Goal: Entertainment & Leisure: Consume media (video, audio)

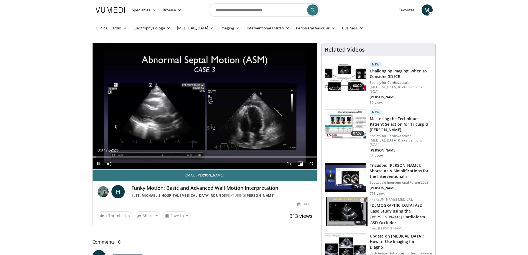
click at [204, 103] on div "10 seconds Tap to unmute" at bounding box center [205, 106] width 225 height 126
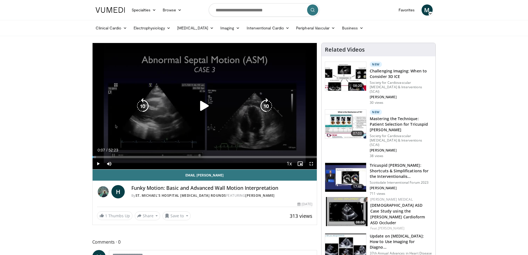
click at [208, 104] on icon "Video Player" at bounding box center [205, 106] width 16 height 16
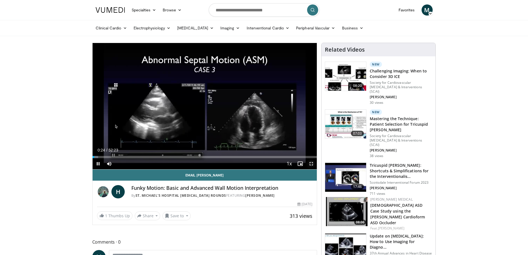
click at [312, 163] on video-js "**********" at bounding box center [205, 106] width 225 height 127
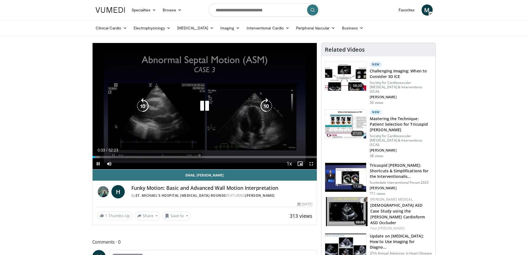
click at [197, 100] on icon "Video Player" at bounding box center [205, 106] width 16 height 16
click at [204, 107] on icon "Video Player" at bounding box center [205, 106] width 16 height 16
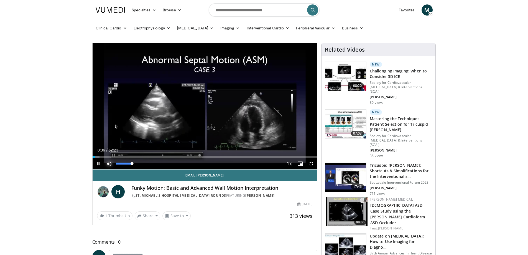
click at [108, 160] on span "Video Player" at bounding box center [109, 163] width 11 height 11
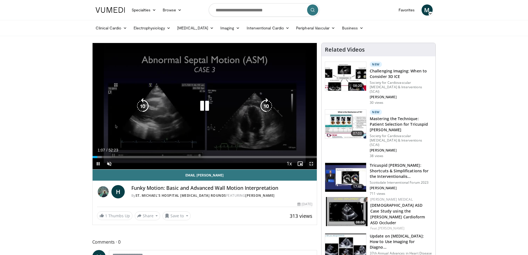
drag, startPoint x: 311, startPoint y: 163, endPoint x: 311, endPoint y: 197, distance: 33.6
click at [311, 163] on span "Video Player" at bounding box center [311, 163] width 11 height 11
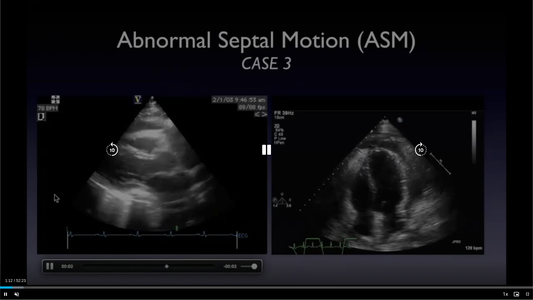
click at [305, 20] on div "10 seconds Tap to unmute" at bounding box center [266, 149] width 533 height 299
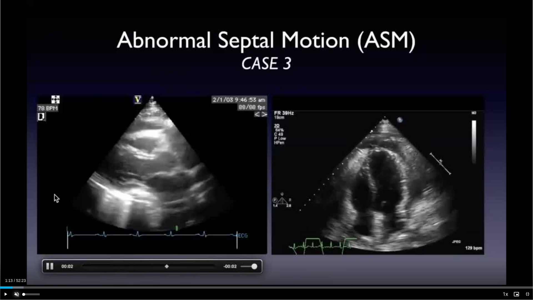
click at [17, 255] on span "Video Player" at bounding box center [16, 293] width 11 height 11
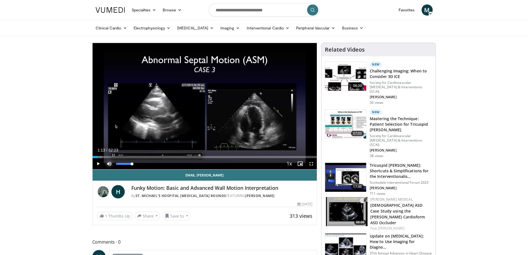
click at [108, 163] on span "Video Player" at bounding box center [109, 163] width 11 height 11
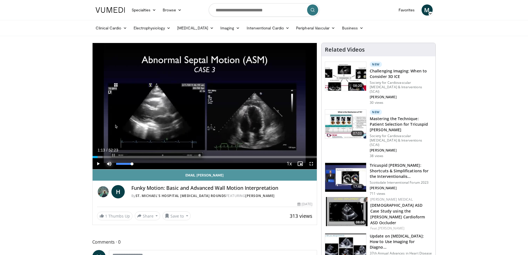
drag, startPoint x: 133, startPoint y: 164, endPoint x: 195, endPoint y: 173, distance: 62.9
click at [195, 173] on div "**********" at bounding box center [204, 134] width 225 height 182
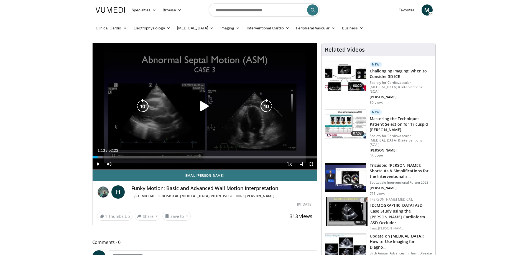
click at [205, 107] on icon "Video Player" at bounding box center [205, 106] width 16 height 16
drag, startPoint x: 312, startPoint y: 164, endPoint x: 312, endPoint y: 198, distance: 33.6
click at [312, 164] on span "Video Player" at bounding box center [311, 163] width 11 height 11
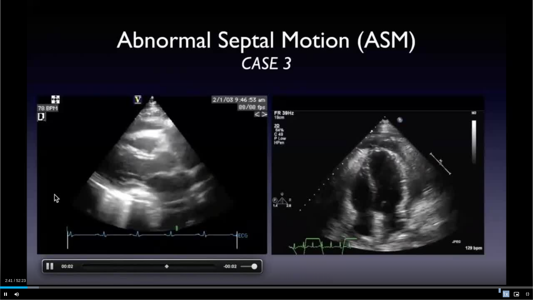
drag, startPoint x: 24, startPoint y: 285, endPoint x: 50, endPoint y: 289, distance: 26.6
click at [50, 255] on video-js "**********" at bounding box center [266, 150] width 533 height 300
drag, startPoint x: 26, startPoint y: 287, endPoint x: 48, endPoint y: 289, distance: 22.6
click at [48, 255] on div "Current Time 2:50 / Duration 52:23 Play Skip Backward Skip Forward Mute 100% Lo…" at bounding box center [266, 293] width 533 height 11
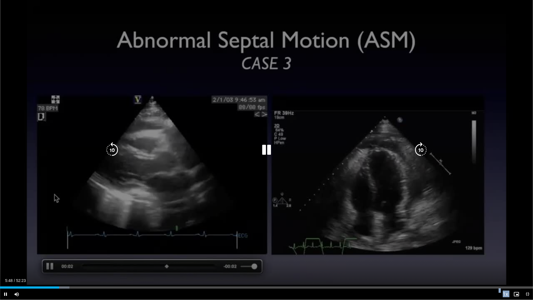
click at [47, 194] on div "10 seconds Tap to unmute" at bounding box center [266, 149] width 533 height 299
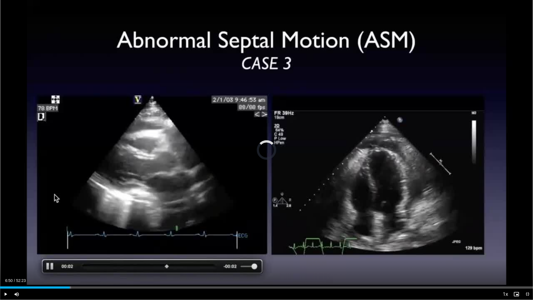
drag, startPoint x: 59, startPoint y: 286, endPoint x: 76, endPoint y: 286, distance: 16.9
click at [76, 255] on div "Loaded : 13.34% 07:05 07:20" at bounding box center [266, 287] width 533 height 2
drag, startPoint x: 76, startPoint y: 286, endPoint x: 66, endPoint y: 286, distance: 9.4
click at [66, 255] on div "Loaded : 0.00% 06:32 06:31" at bounding box center [266, 287] width 533 height 2
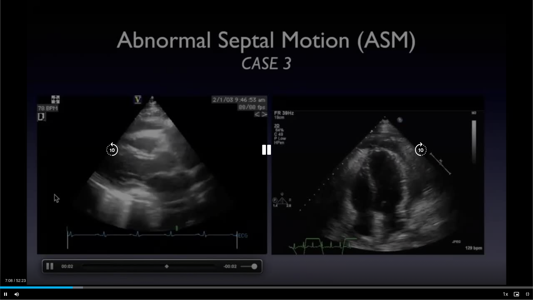
click at [263, 148] on icon "Video Player" at bounding box center [267, 150] width 16 height 16
click at [262, 148] on icon "Video Player" at bounding box center [267, 150] width 16 height 16
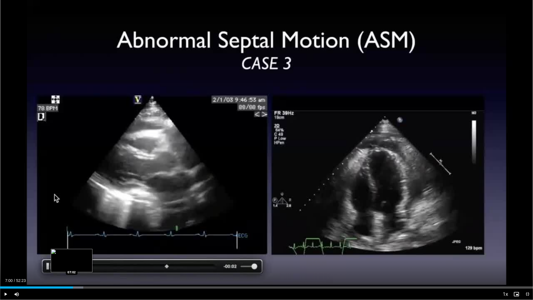
click at [71, 255] on div "Loaded : 15.61% 07:00 07:02" at bounding box center [266, 285] width 533 height 5
drag, startPoint x: 74, startPoint y: 287, endPoint x: 59, endPoint y: 286, distance: 14.4
click at [59, 255] on div "Loaded : 11.75% 06:06 05:55" at bounding box center [266, 287] width 533 height 2
click at [62, 255] on div "Loaded : 13.66% 06:03 06:00" at bounding box center [266, 285] width 533 height 5
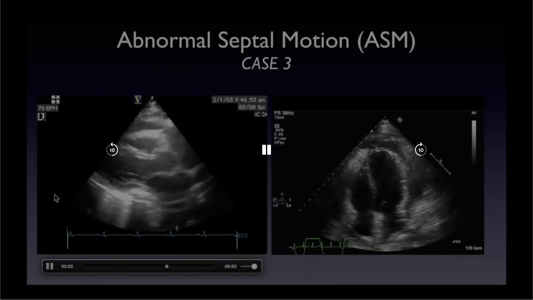
drag, startPoint x: 62, startPoint y: 285, endPoint x: 65, endPoint y: 286, distance: 3.3
click at [65, 255] on video-js "**********" at bounding box center [266, 150] width 533 height 300
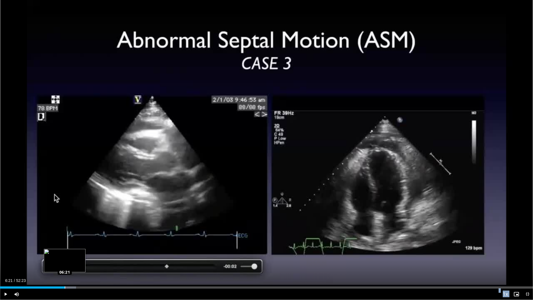
click at [65, 255] on div "Loaded : 14.29% 06:19 06:21" at bounding box center [266, 285] width 533 height 5
drag, startPoint x: 65, startPoint y: 286, endPoint x: 72, endPoint y: 287, distance: 7.8
click at [72, 255] on video-js "**********" at bounding box center [266, 150] width 533 height 300
drag, startPoint x: 65, startPoint y: 287, endPoint x: 70, endPoint y: 286, distance: 5.8
click at [70, 255] on div "Loaded : 15.25% 06:55 06:54" at bounding box center [266, 287] width 533 height 2
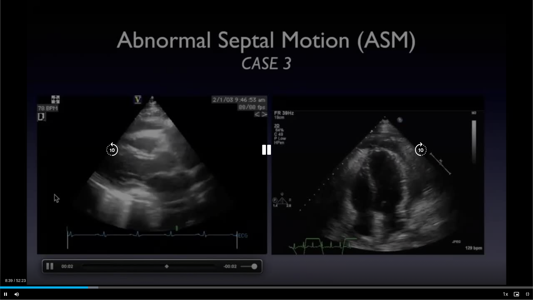
click at [266, 148] on icon "Video Player" at bounding box center [267, 150] width 16 height 16
click at [269, 154] on icon "Video Player" at bounding box center [267, 150] width 16 height 16
click at [267, 148] on icon "Video Player" at bounding box center [267, 150] width 16 height 16
drag, startPoint x: 476, startPoint y: 53, endPoint x: 476, endPoint y: 49, distance: 3.9
click at [477, 52] on div "10 seconds Tap to unmute" at bounding box center [266, 149] width 533 height 299
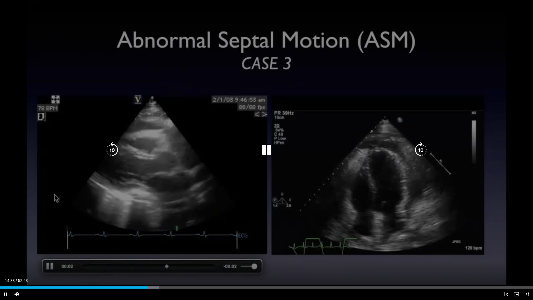
click at [254, 24] on div "10 seconds Tap to unmute" at bounding box center [266, 149] width 533 height 299
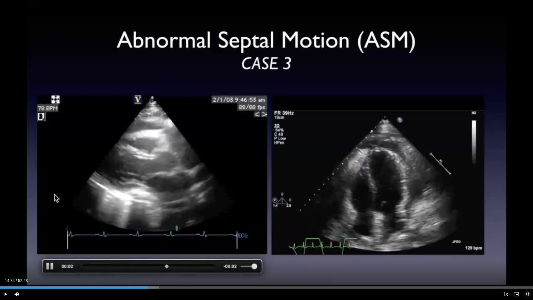
click at [528, 255] on span "Video Player" at bounding box center [527, 293] width 11 height 11
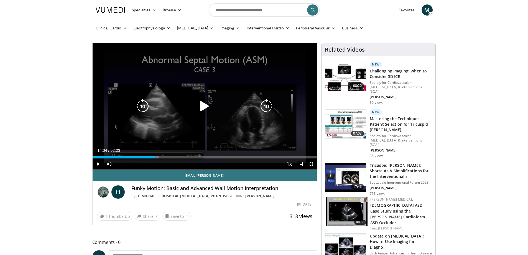
click at [203, 106] on icon "Video Player" at bounding box center [205, 106] width 16 height 16
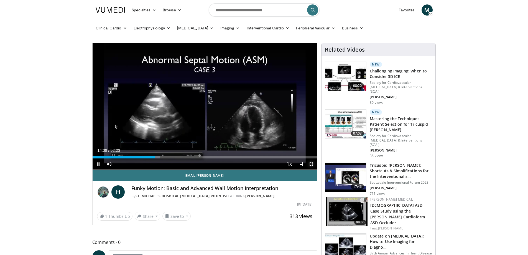
click at [313, 164] on span "Video Player" at bounding box center [311, 163] width 11 height 11
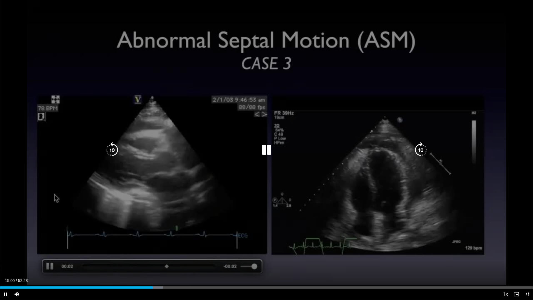
click at [269, 150] on icon "Video Player" at bounding box center [267, 150] width 16 height 16
click at [476, 116] on div "10 seconds Tap to unmute" at bounding box center [266, 149] width 533 height 299
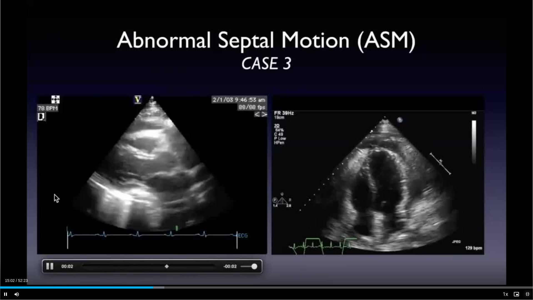
click at [528, 255] on span "Video Player" at bounding box center [527, 293] width 11 height 11
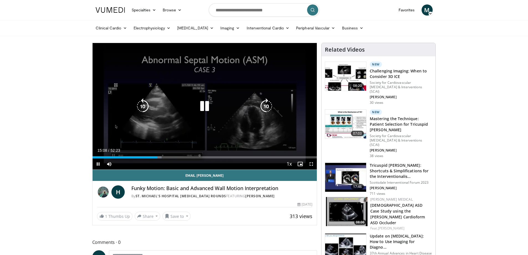
click at [206, 104] on icon "Video Player" at bounding box center [205, 106] width 16 height 16
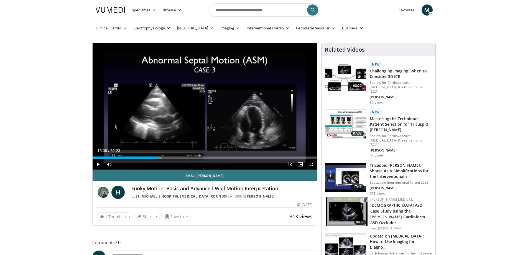
click at [206, 107] on div "10 seconds Tap to unmute" at bounding box center [205, 106] width 225 height 127
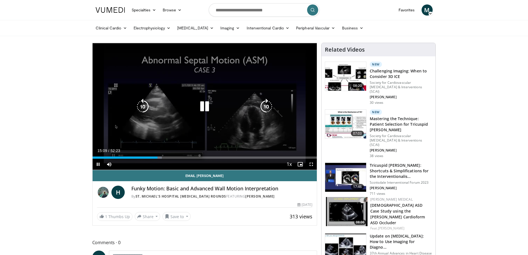
click at [207, 108] on icon "Video Player" at bounding box center [205, 107] width 16 height 16
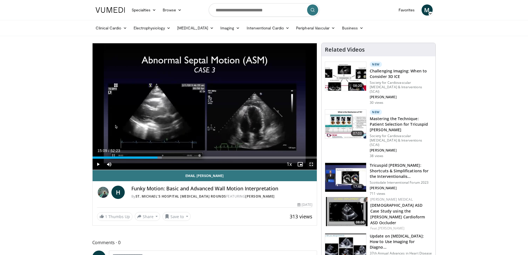
click at [312, 163] on span "Video Player" at bounding box center [311, 164] width 11 height 11
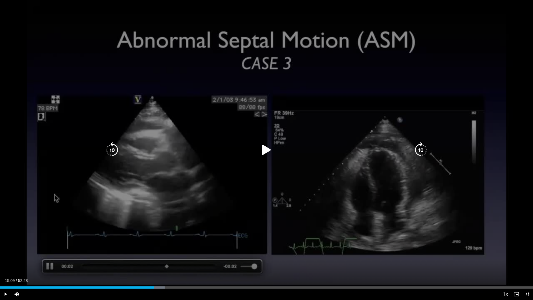
click at [265, 153] on icon "Video Player" at bounding box center [267, 150] width 16 height 16
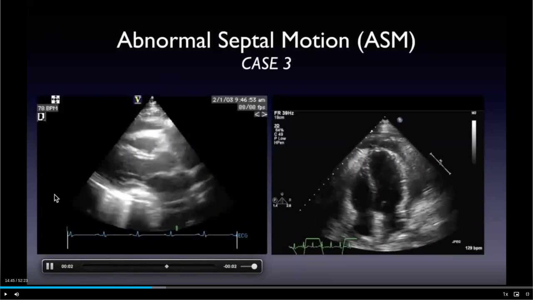
drag, startPoint x: 154, startPoint y: 287, endPoint x: 150, endPoint y: 285, distance: 4.4
click at [150, 255] on div "Loaded : 31.13% 15:10 14:55" at bounding box center [266, 285] width 533 height 5
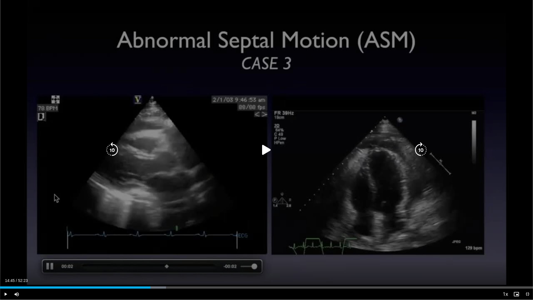
click at [150, 255] on div "Loaded : 31.13% 14:45 14:55" at bounding box center [266, 285] width 533 height 5
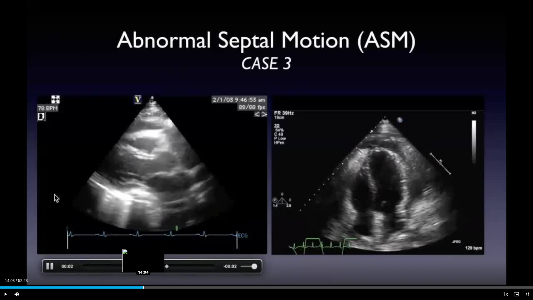
drag, startPoint x: 150, startPoint y: 287, endPoint x: 143, endPoint y: 285, distance: 7.9
click at [143, 255] on div "Loaded : 27.07% 14:03 14:04" at bounding box center [266, 285] width 533 height 5
drag, startPoint x: 143, startPoint y: 285, endPoint x: 147, endPoint y: 285, distance: 3.9
click at [147, 255] on video-js "**********" at bounding box center [266, 150] width 533 height 300
drag, startPoint x: 191, startPoint y: 287, endPoint x: 122, endPoint y: 285, distance: 69.4
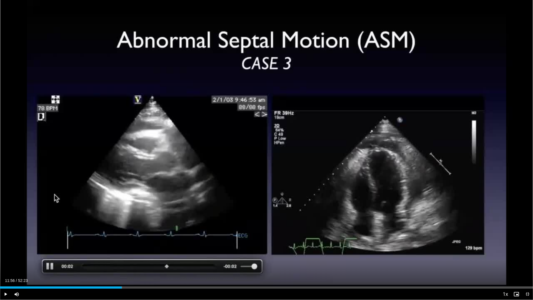
click at [122, 255] on div "Loaded : 22.93% 11:56 12:06" at bounding box center [266, 285] width 533 height 5
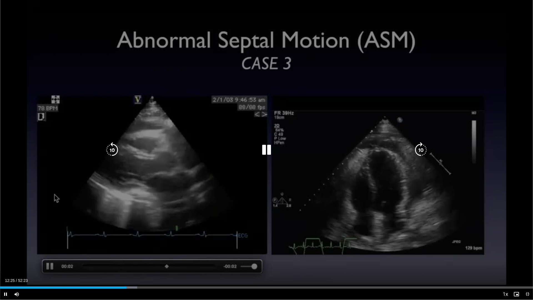
click at [265, 146] on icon "Video Player" at bounding box center [267, 150] width 16 height 16
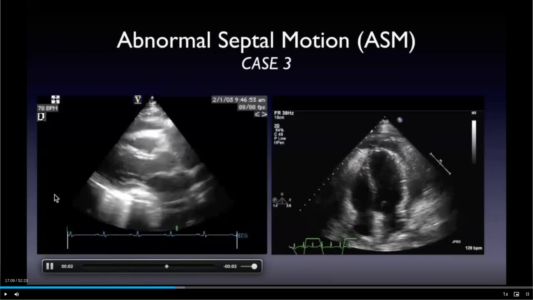
drag, startPoint x: 125, startPoint y: 286, endPoint x: 174, endPoint y: 295, distance: 50.4
click at [174, 255] on div "Current Time 17:09 / Duration 52:23 Play Skip Backward Skip Forward Mute 53% Lo…" at bounding box center [266, 293] width 533 height 11
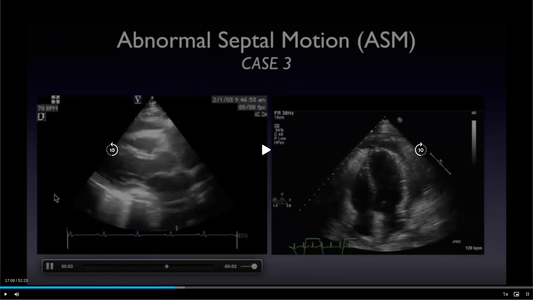
click at [264, 147] on icon "Video Player" at bounding box center [267, 150] width 16 height 16
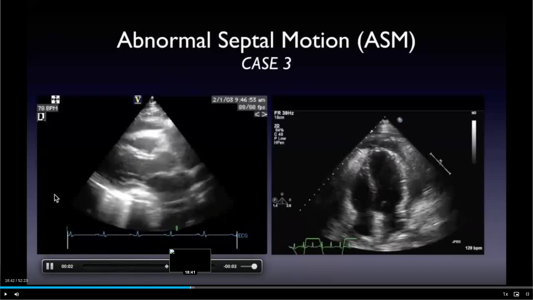
drag, startPoint x: 201, startPoint y: 286, endPoint x: 190, endPoint y: 285, distance: 10.9
click at [190, 255] on div "Loaded : 36.53% 18:42 18:41" at bounding box center [266, 285] width 533 height 5
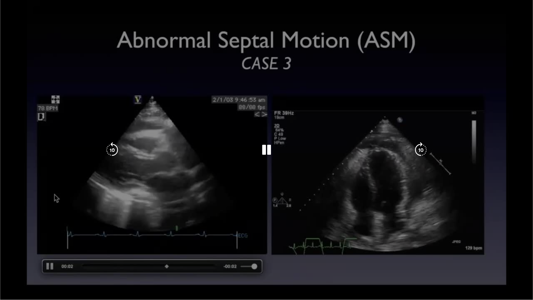
click at [190, 255] on video-js "**********" at bounding box center [266, 150] width 533 height 300
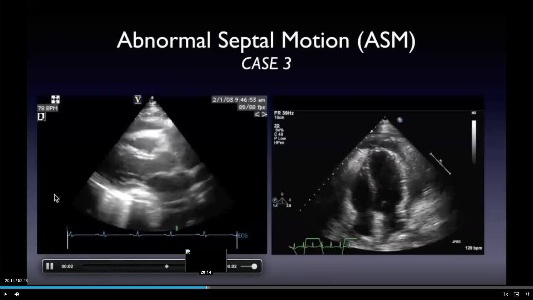
drag, startPoint x: 212, startPoint y: 288, endPoint x: 206, endPoint y: 288, distance: 5.8
click at [206, 255] on div "Loaded : 39.39% 20:14 20:14" at bounding box center [266, 287] width 533 height 2
click at [206, 255] on div "Loaded : 40.34% 20:14 20:14" at bounding box center [266, 287] width 533 height 2
click at [208, 255] on div "Loaded : 40.77% 20:24 20:22" at bounding box center [266, 285] width 533 height 5
click at [209, 255] on div "Loaded : 40.98% 20:31 20:31" at bounding box center [266, 287] width 533 height 2
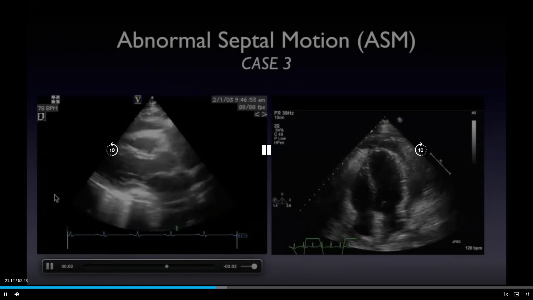
click at [264, 148] on icon "Video Player" at bounding box center [267, 150] width 16 height 16
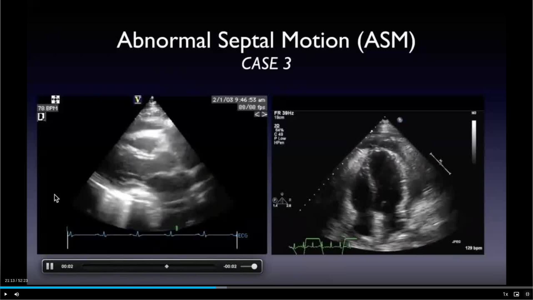
click at [527, 255] on span "Video Player" at bounding box center [527, 293] width 11 height 11
